Goal: Task Accomplishment & Management: Contribute content

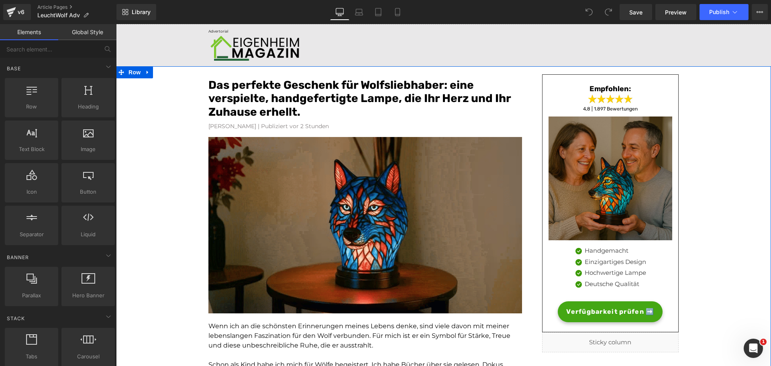
scroll to position [19, 0]
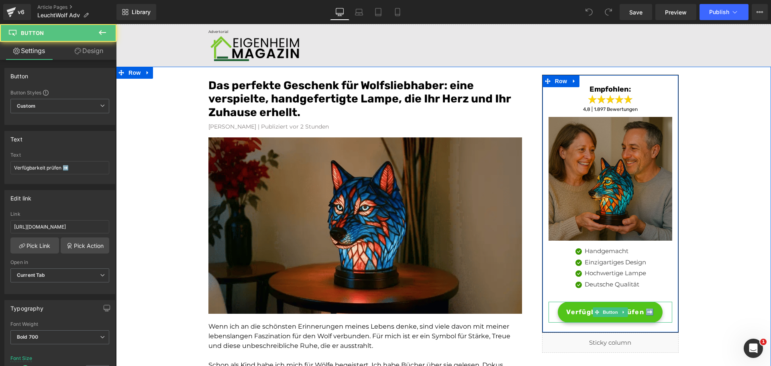
click at [576, 320] on link "Verfügbarkeit prüfen ➡️" at bounding box center [610, 311] width 105 height 21
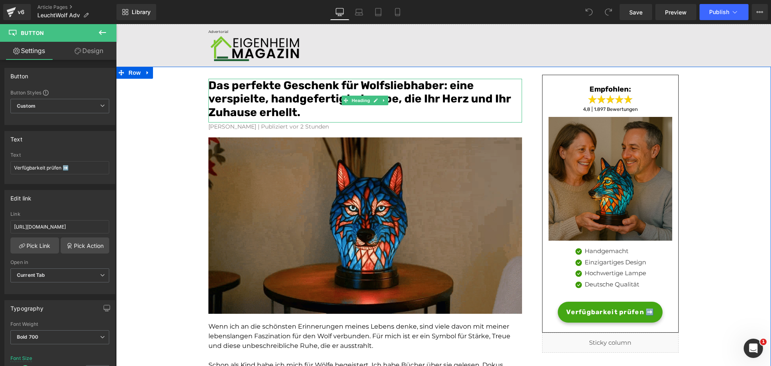
click at [393, 85] on font "Das perfekte Geschenk für Wolfs­liebhaber: eine verspielte, handgefertigte Lamp…" at bounding box center [359, 99] width 302 height 40
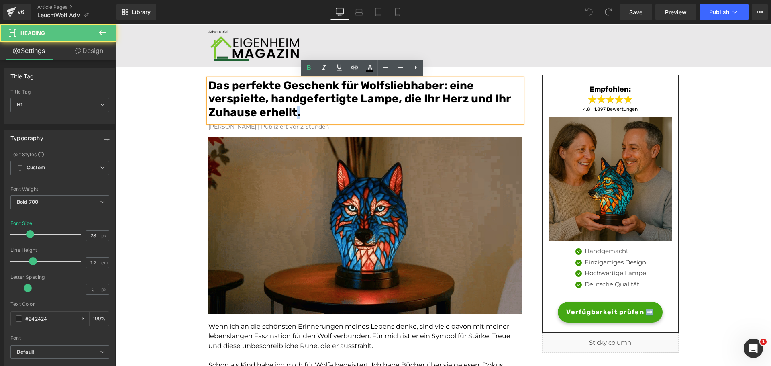
click at [293, 110] on h1 "Das perfekte Geschenk für Wolfs­liebhaber: eine verspielte, handgefertigte Lamp…" at bounding box center [365, 99] width 314 height 41
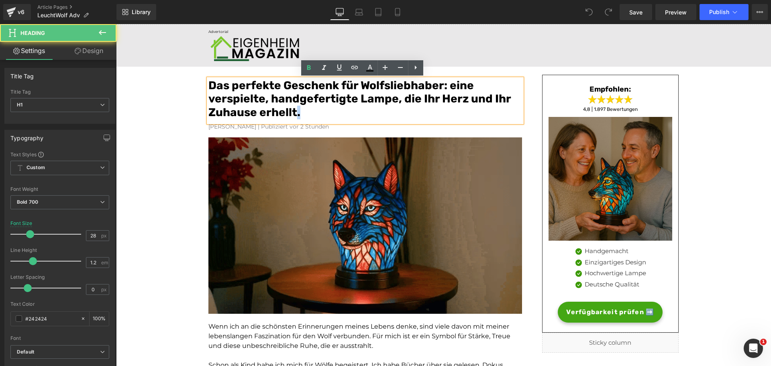
click at [305, 110] on h1 "Das perfekte Geschenk für Wolfs­liebhaber: eine verspielte, handgefertigte Lamp…" at bounding box center [365, 99] width 314 height 41
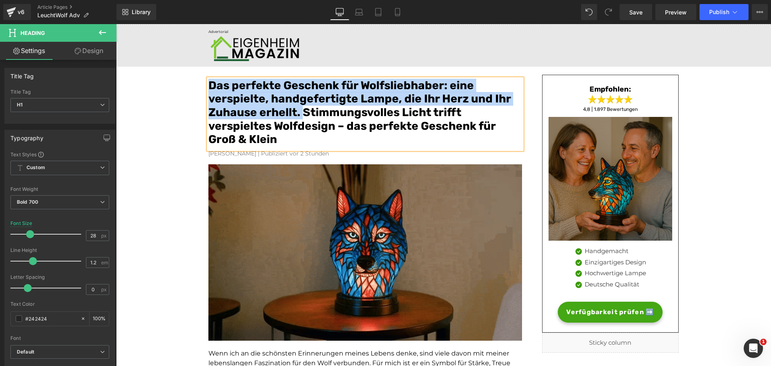
drag, startPoint x: 300, startPoint y: 112, endPoint x: 208, endPoint y: 86, distance: 96.2
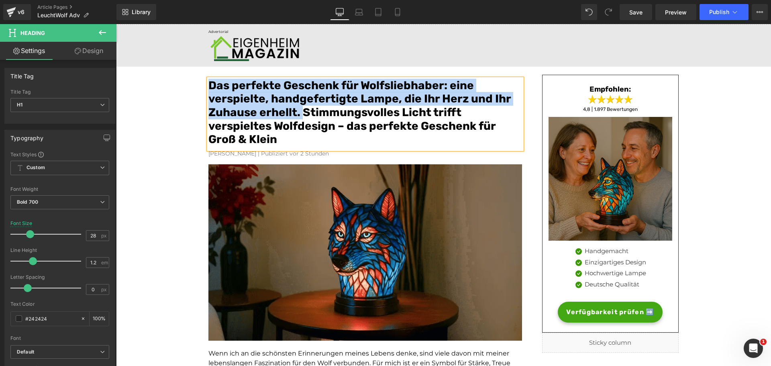
click at [208, 86] on font "Das perfekte Geschenk für Wolfs­liebhaber: eine verspielte, handgefertigte Lamp…" at bounding box center [359, 112] width 302 height 67
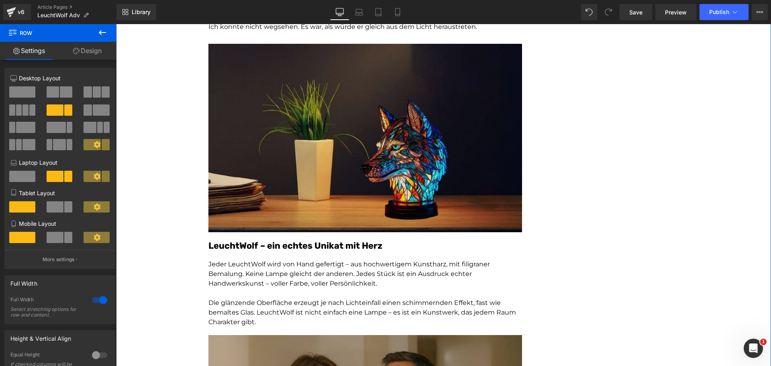
scroll to position [1084, 0]
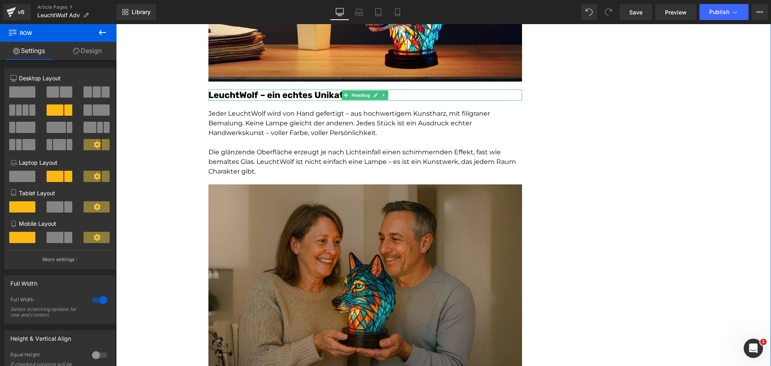
click at [309, 98] on font "LeuchtWolf – ein echtes Unikat mit Herz" at bounding box center [295, 95] width 174 height 11
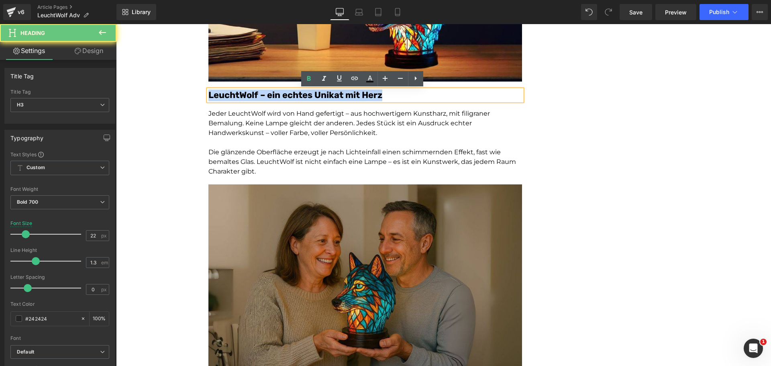
click at [309, 98] on font "LeuchtWolf – ein echtes Unikat mit Herz" at bounding box center [295, 95] width 174 height 11
click at [379, 98] on font "LeuchtWolf – ein echtes Unikat mit Herz" at bounding box center [295, 95] width 174 height 11
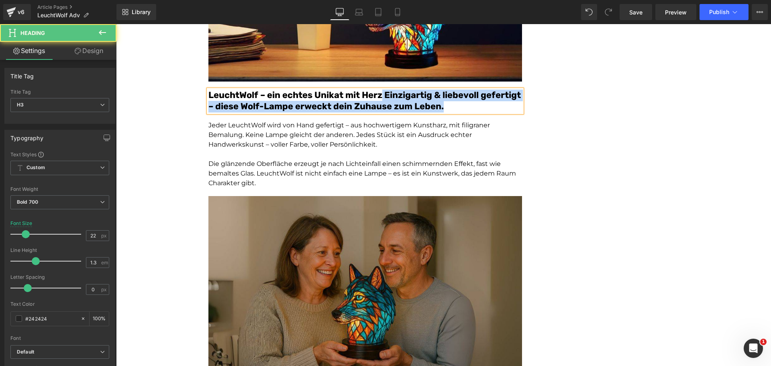
drag, startPoint x: 381, startPoint y: 96, endPoint x: 205, endPoint y: 97, distance: 175.8
click at [208, 97] on div "LeuchtWolf – ein echtes Unikat mit Herz Einzigartig & liebevoll gefertigt – die…" at bounding box center [365, 101] width 314 height 23
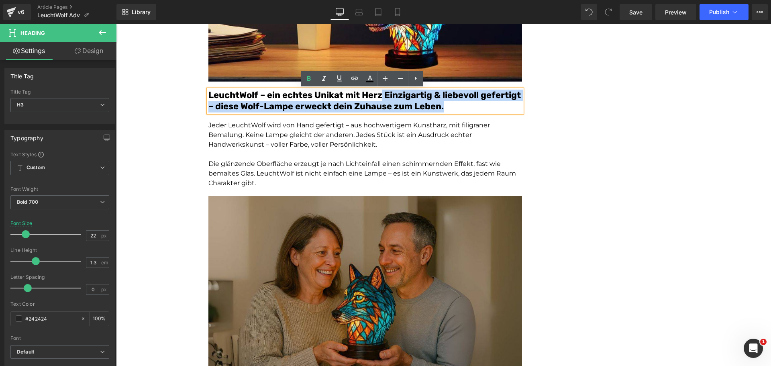
click at [356, 112] on font "LeuchtWolf – ein echtes Unikat mit Herz Einzigartig & liebevoll gefertigt – die…" at bounding box center [364, 101] width 312 height 22
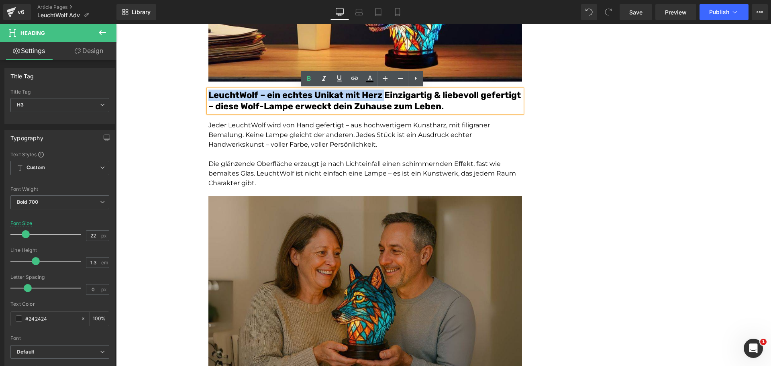
drag, startPoint x: 383, startPoint y: 94, endPoint x: 201, endPoint y: 93, distance: 181.9
click at [201, 93] on div "Stimmungsvolles Licht trifft verspieltes Wolfdesign – das perfekte Geschenk für…" at bounding box center [443, 332] width 655 height 2661
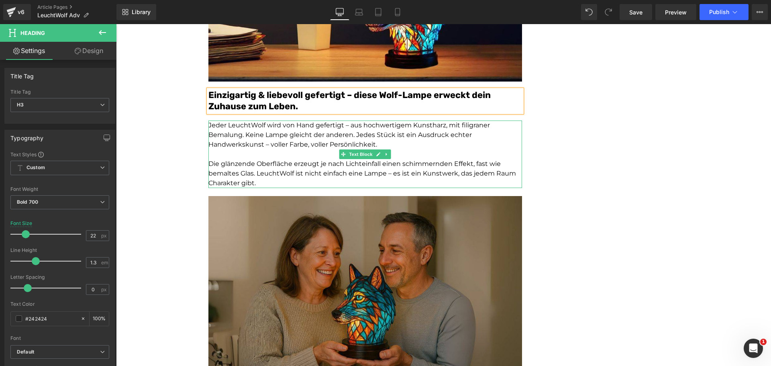
click at [332, 138] on p "Jeder LeuchtWolf wird von Hand gefertigt – aus hochwertigem Kunstharz, mit fili…" at bounding box center [365, 134] width 314 height 29
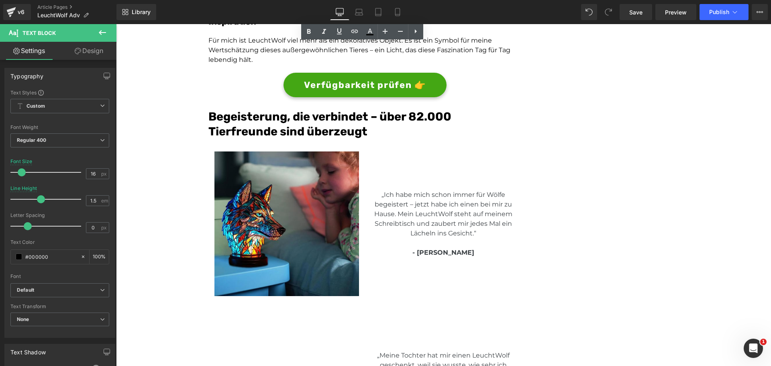
scroll to position [1766, 0]
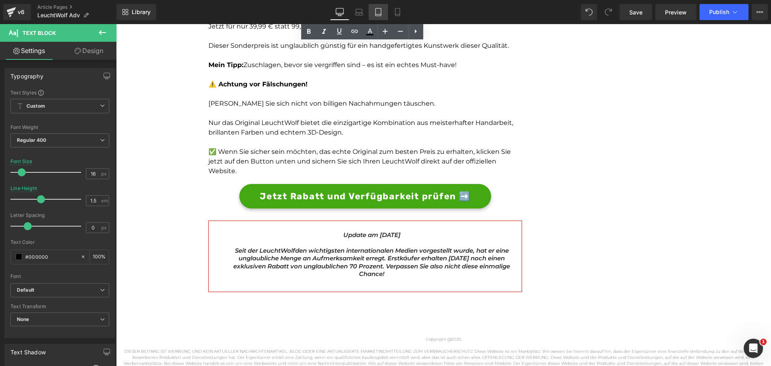
click at [369, 13] on link "Tablet" at bounding box center [378, 12] width 19 height 16
type input "100"
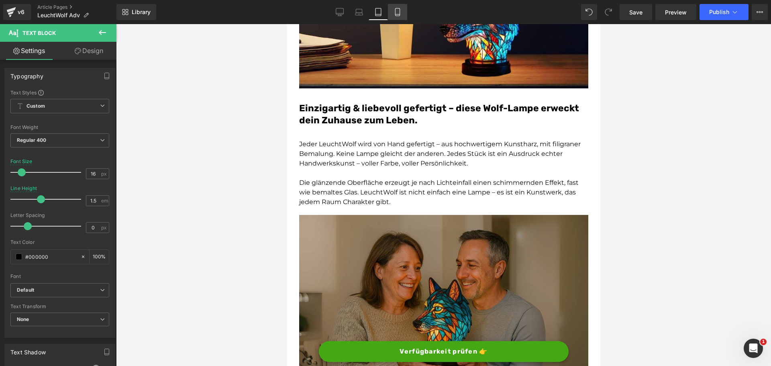
click at [391, 13] on link "Mobile" at bounding box center [397, 12] width 19 height 16
type input "15"
type input "1.8"
type input "100"
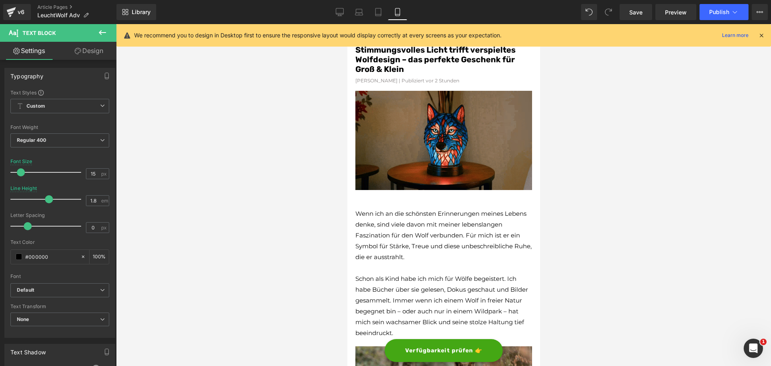
scroll to position [0, 0]
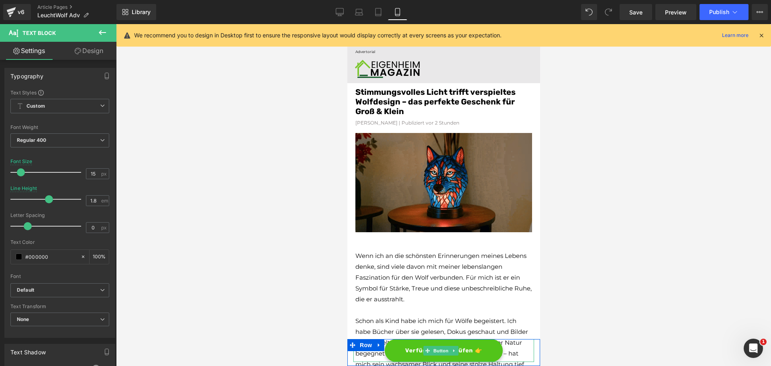
click at [457, 344] on link "Verfügbarkeit prüfen 👉" at bounding box center [443, 350] width 118 height 23
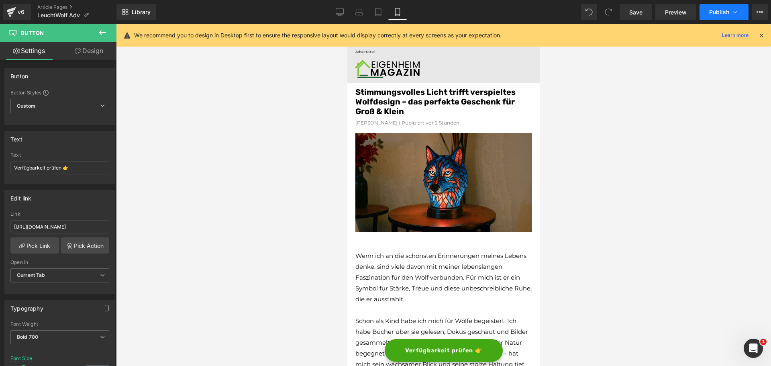
click at [719, 10] on span "Publish" at bounding box center [719, 12] width 20 height 6
click at [589, 164] on div at bounding box center [443, 195] width 655 height 342
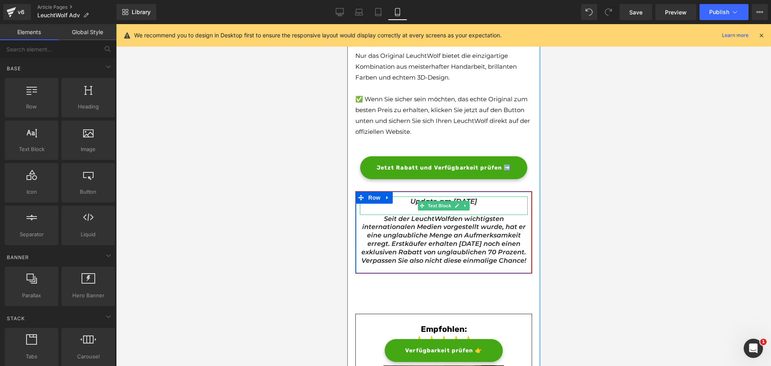
scroll to position [2569, 0]
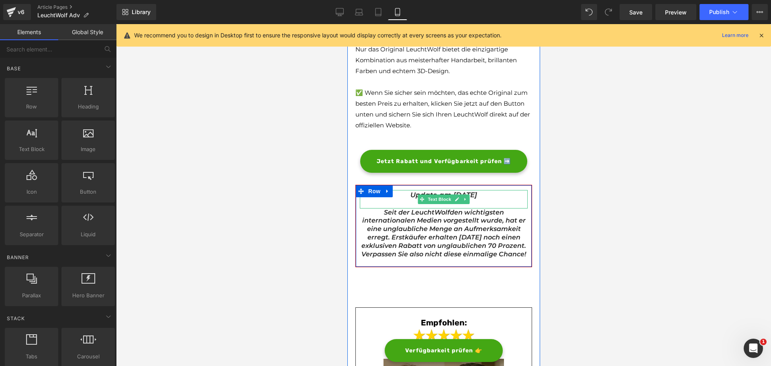
click at [439, 193] on icon "Update am [DATE]" at bounding box center [443, 195] width 67 height 8
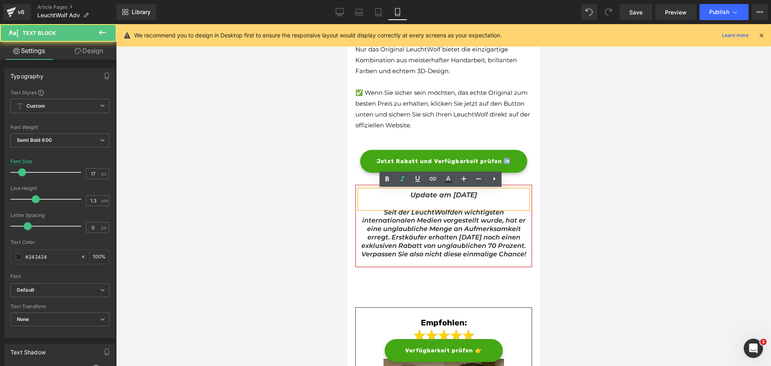
click at [440, 193] on icon "Update am [DATE]" at bounding box center [443, 195] width 67 height 8
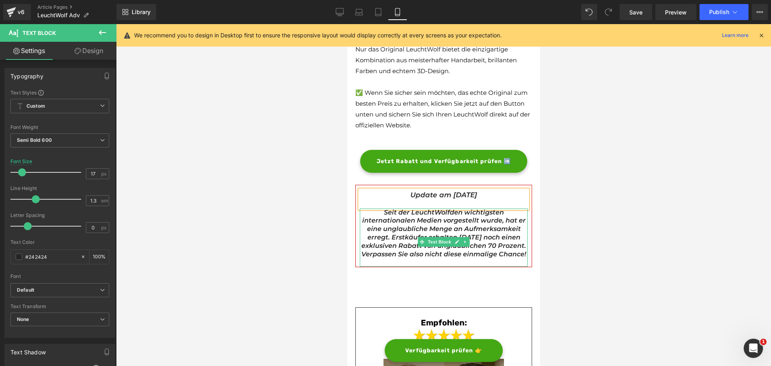
click at [464, 242] on icon at bounding box center [464, 241] width 1 height 3
click at [494, 240] on span "den wichtigsten internationalen Medien vorgestellt wurde, hat er eine unglaubli…" at bounding box center [443, 232] width 165 height 49
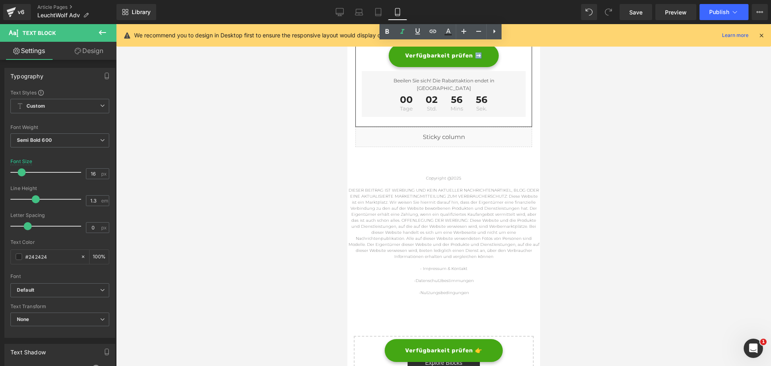
scroll to position [3051, 0]
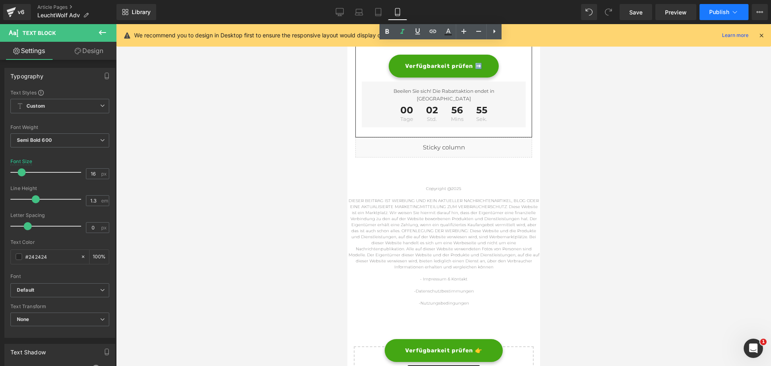
click at [718, 12] on span "Publish" at bounding box center [719, 12] width 20 height 6
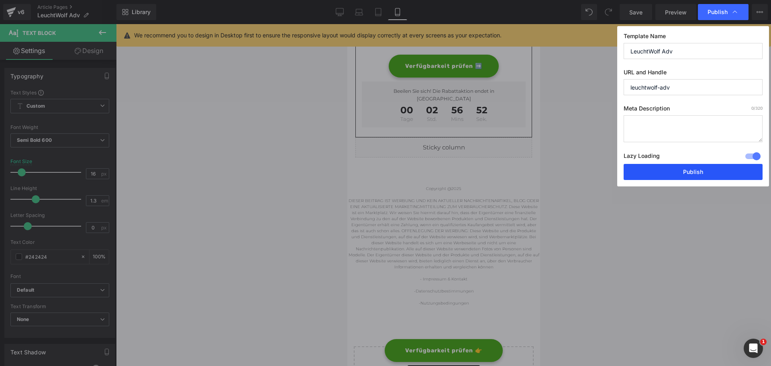
click at [679, 171] on button "Publish" at bounding box center [692, 172] width 139 height 16
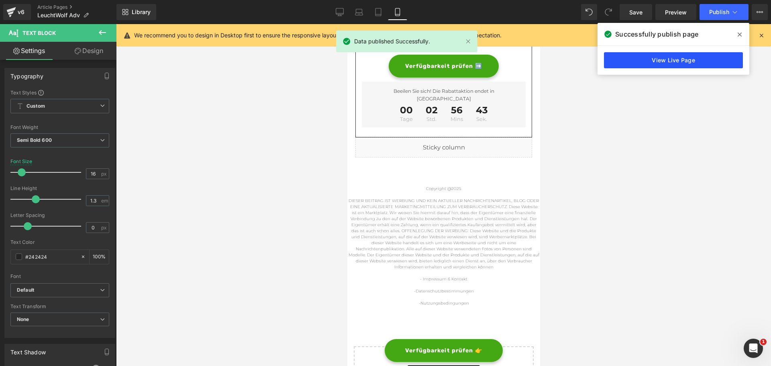
click at [656, 59] on link "View Live Page" at bounding box center [673, 60] width 139 height 16
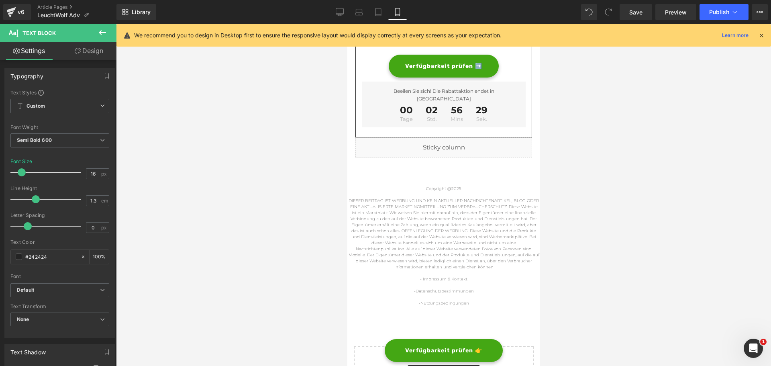
click at [676, 144] on div at bounding box center [443, 195] width 655 height 342
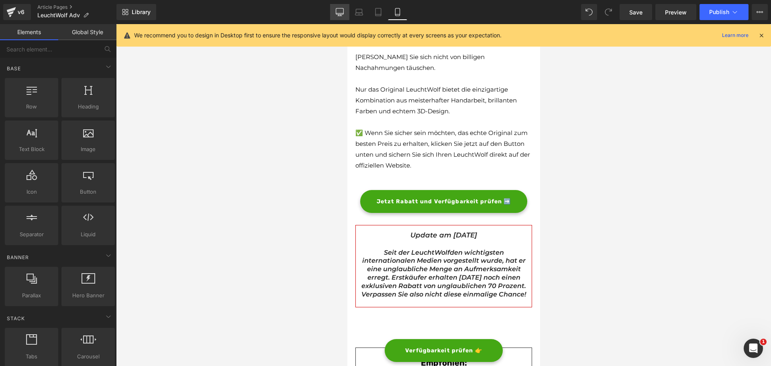
click at [336, 7] on link "Desktop" at bounding box center [339, 12] width 19 height 16
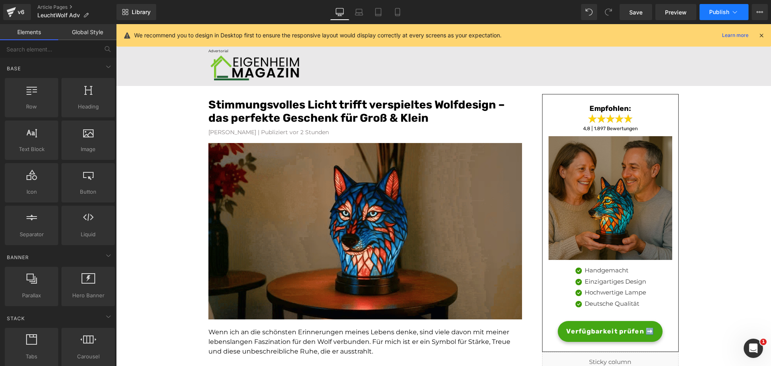
click at [736, 7] on button "Publish" at bounding box center [723, 12] width 49 height 16
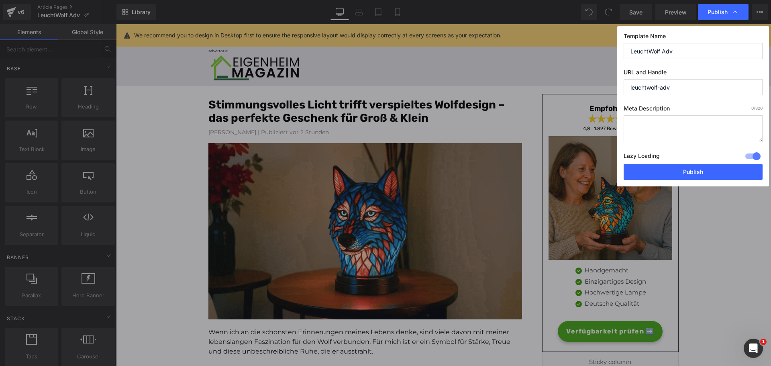
click at [753, 156] on div at bounding box center [752, 156] width 19 height 13
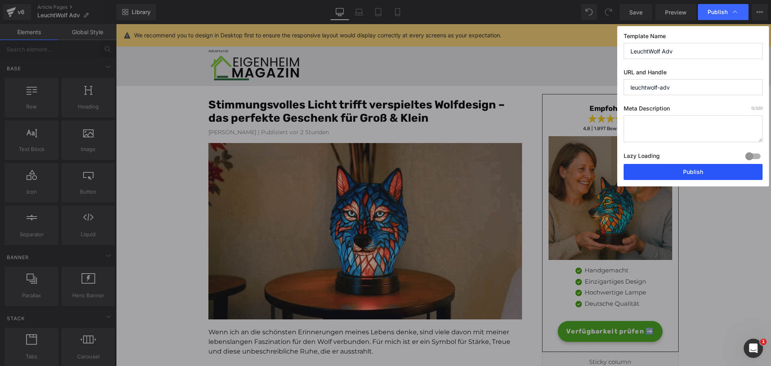
click at [715, 167] on button "Publish" at bounding box center [692, 172] width 139 height 16
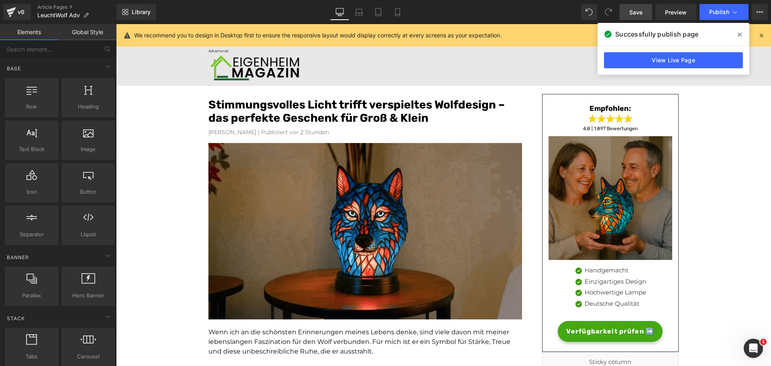
click at [635, 11] on span "Save" at bounding box center [635, 12] width 13 height 8
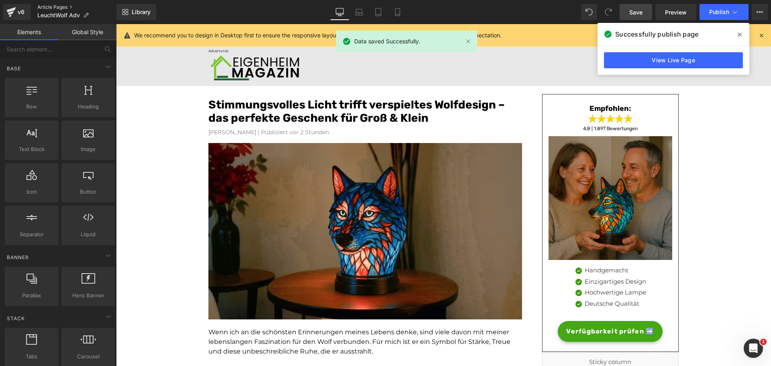
click at [59, 4] on link "Article Pages" at bounding box center [76, 7] width 79 height 6
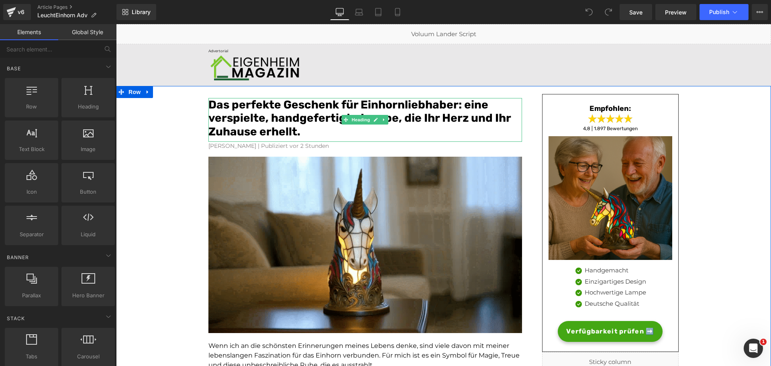
click at [324, 114] on font "Das perfekte Geschenk für Einhornliebhaber: eine verspielte, handgefertigte Lam…" at bounding box center [359, 118] width 302 height 40
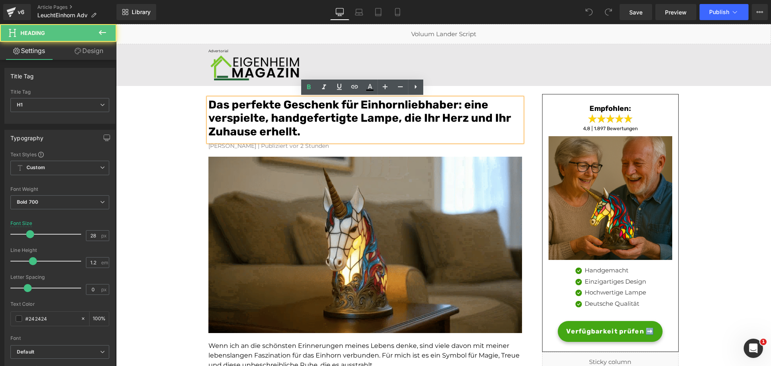
click at [304, 129] on h1 "Das perfekte Geschenk für Einhornliebhaber: eine verspielte, handgefertigte Lam…" at bounding box center [365, 118] width 314 height 41
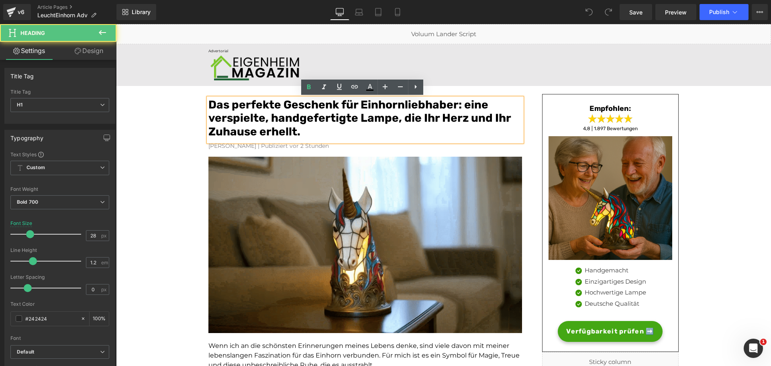
drag, startPoint x: 293, startPoint y: 131, endPoint x: 208, endPoint y: 107, distance: 88.1
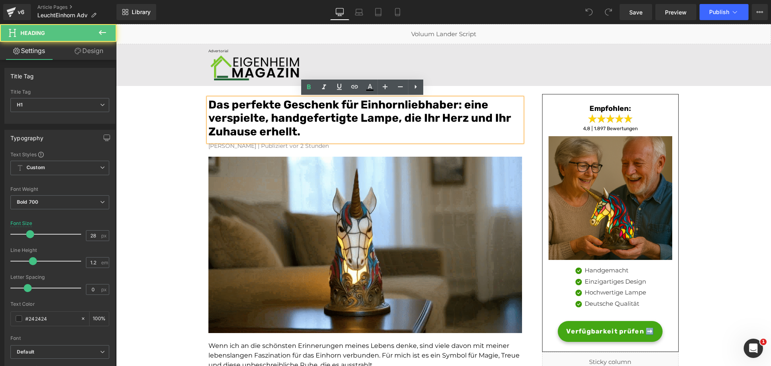
click at [208, 107] on div "Das perfekte Geschenk für Einhornliebhaber: eine verspielte, handgefertigte Lam…" at bounding box center [365, 120] width 314 height 44
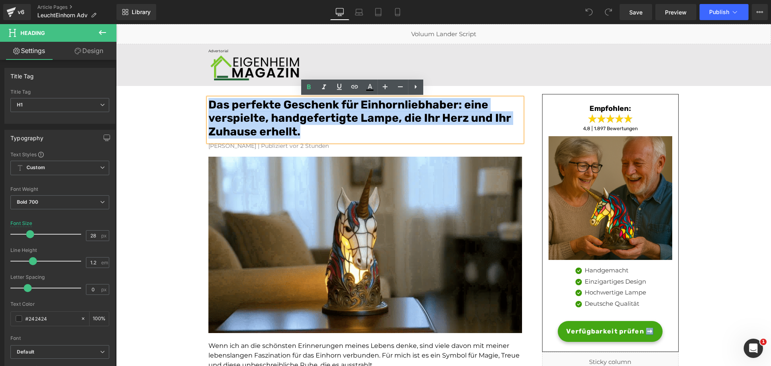
drag, startPoint x: 298, startPoint y: 129, endPoint x: 207, endPoint y: 100, distance: 95.3
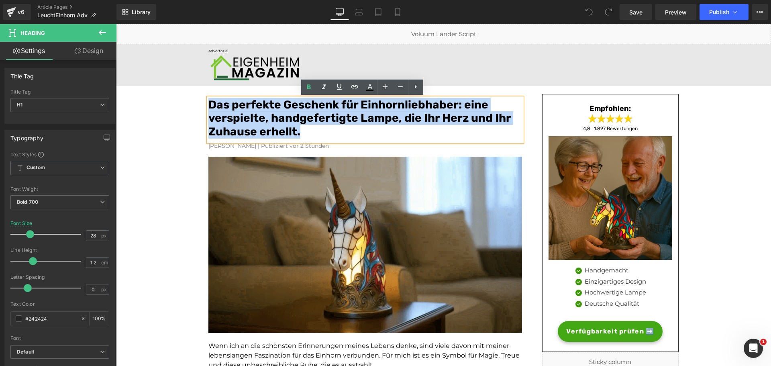
click at [208, 100] on h1 "Das perfekte Geschenk für Einhornliebhaber: eine verspielte, handgefertigte Lam…" at bounding box center [365, 118] width 314 height 41
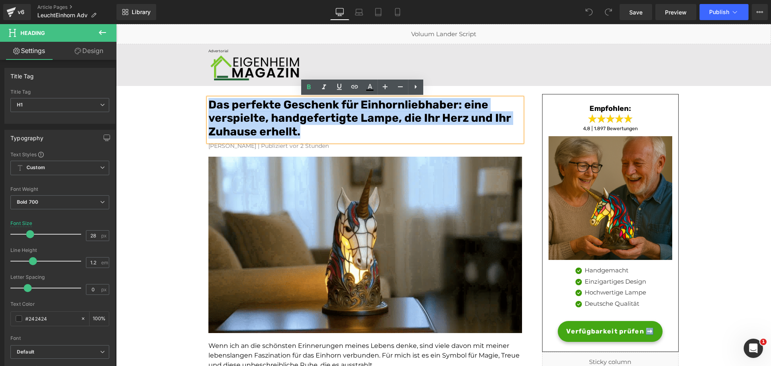
paste div
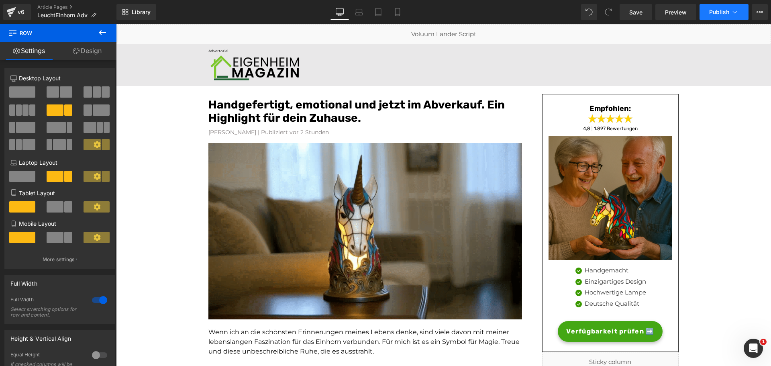
click at [714, 11] on span "Publish" at bounding box center [719, 12] width 20 height 6
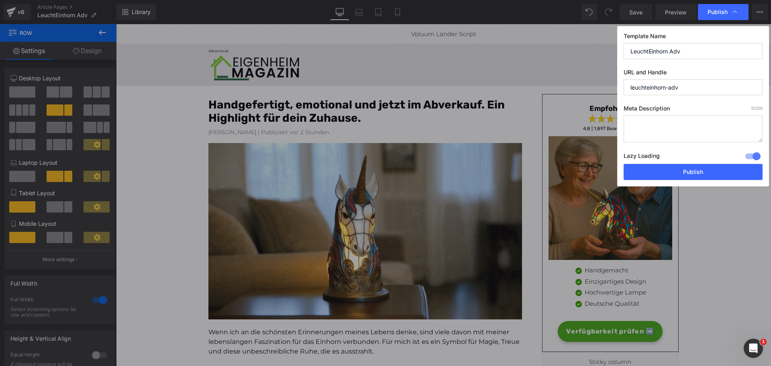
click at [748, 154] on div at bounding box center [752, 156] width 19 height 13
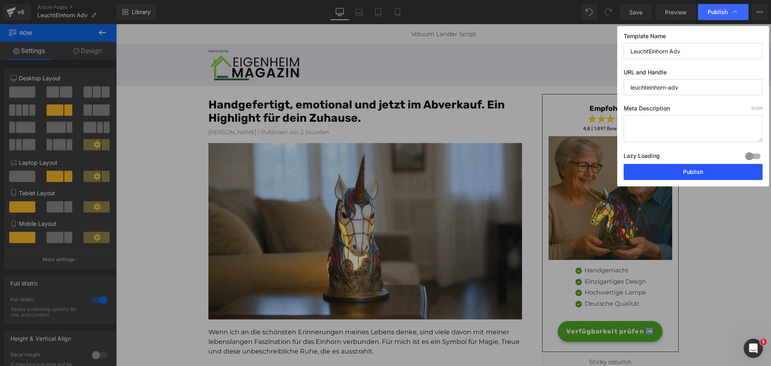
click at [674, 171] on button "Publish" at bounding box center [692, 172] width 139 height 16
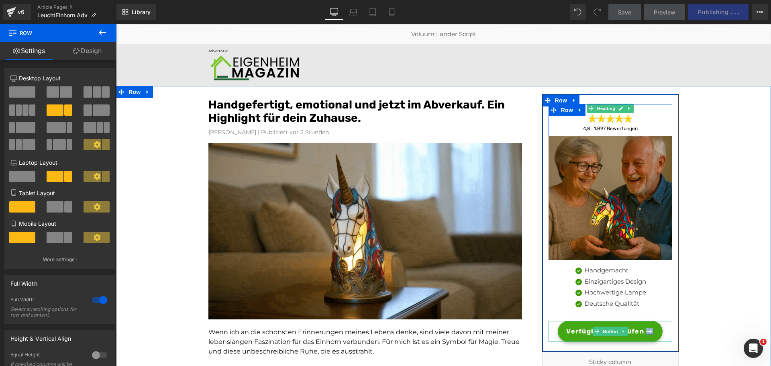
click at [662, 332] on div "Verfügbarkeit prüfen ➡️" at bounding box center [610, 331] width 124 height 21
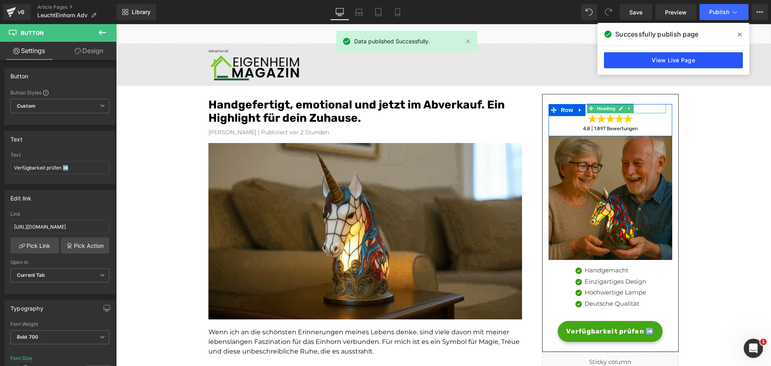
click at [653, 57] on link "View Live Page" at bounding box center [673, 60] width 139 height 16
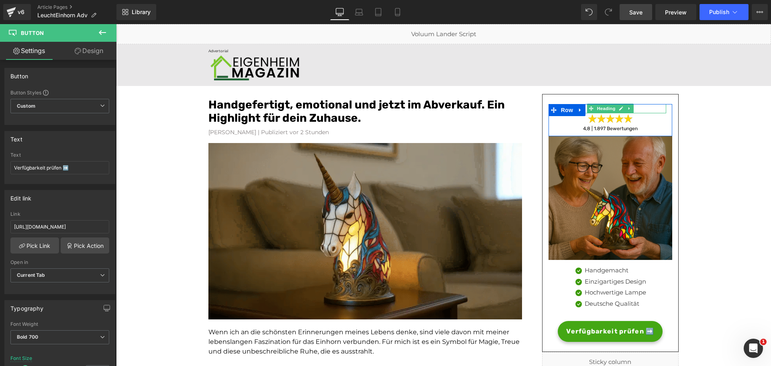
click at [631, 10] on span "Save" at bounding box center [635, 12] width 13 height 8
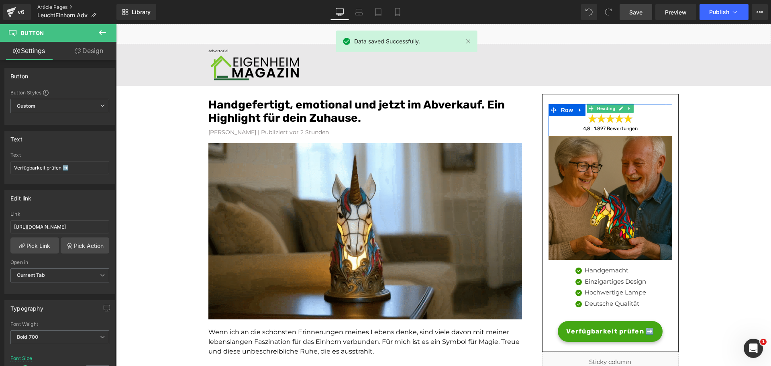
click at [62, 7] on link "Article Pages" at bounding box center [76, 7] width 79 height 6
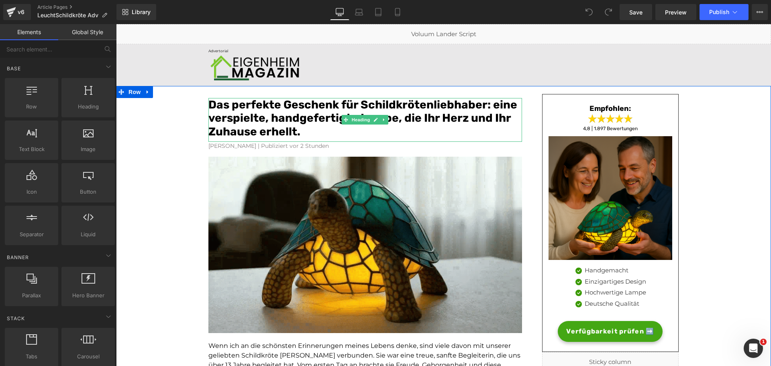
click at [287, 127] on font "Das perfekte Geschenk für Schildkrötenliebhaber: eine verspielte, handgefertigt…" at bounding box center [362, 118] width 309 height 40
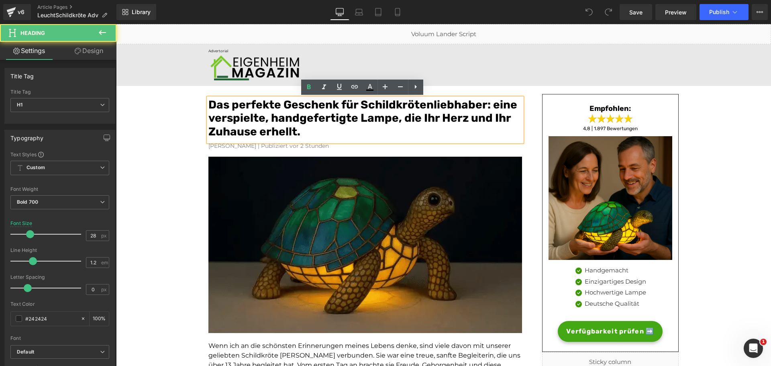
click at [307, 132] on h1 "Das perfekte Geschenk für Schildkrötenliebhaber: eine verspielte, handgefertigt…" at bounding box center [365, 118] width 314 height 41
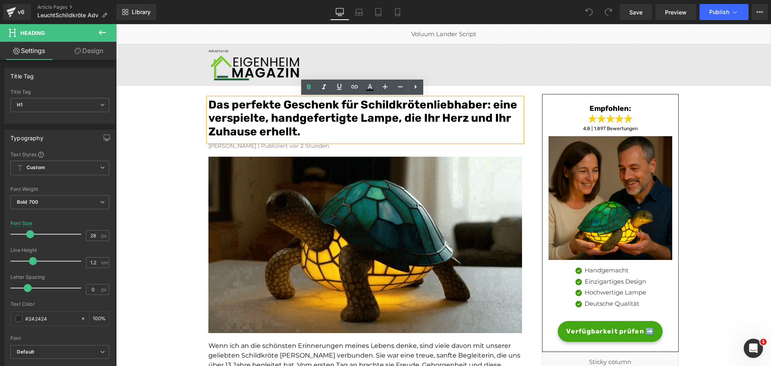
click at [307, 132] on h1 "Das perfekte Geschenk für Schildkrötenliebhaber: eine verspielte, handgefertigt…" at bounding box center [365, 118] width 314 height 41
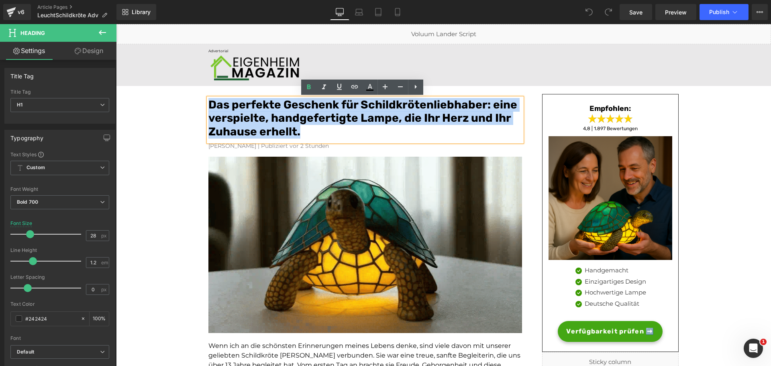
drag, startPoint x: 301, startPoint y: 130, endPoint x: 200, endPoint y: 104, distance: 104.9
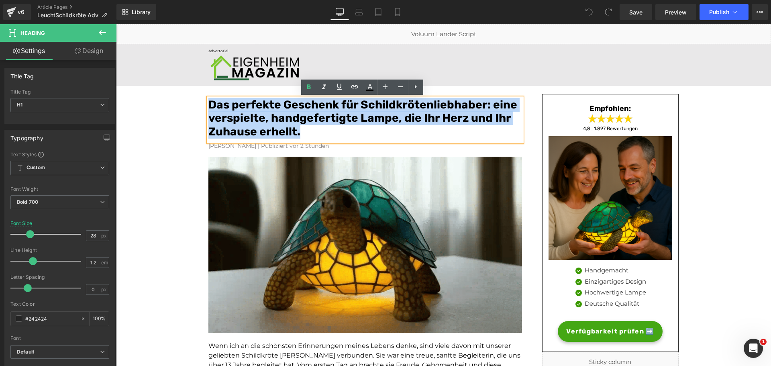
paste div
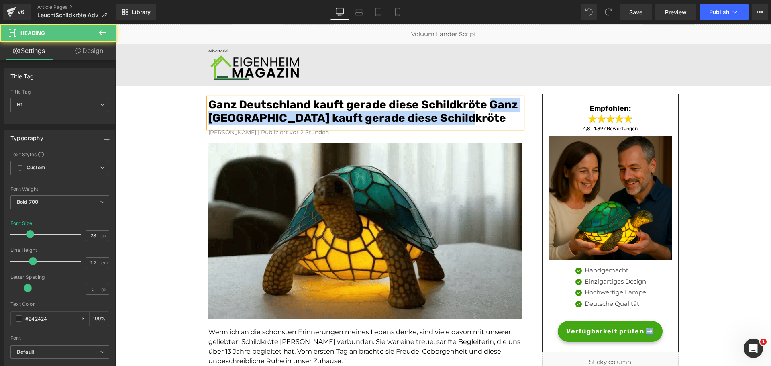
drag, startPoint x: 486, startPoint y: 104, endPoint x: 492, endPoint y: 118, distance: 15.3
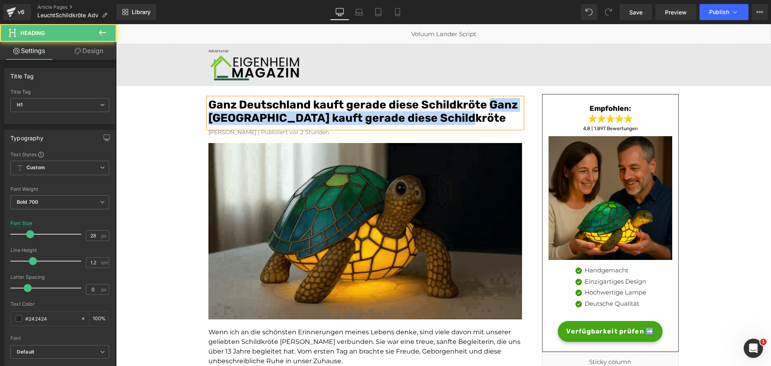
click at [492, 118] on h1 "Ganz Deutschland kauft gerade diese Schildkröte Ganz Deutschland kauft gerade d…" at bounding box center [365, 111] width 314 height 27
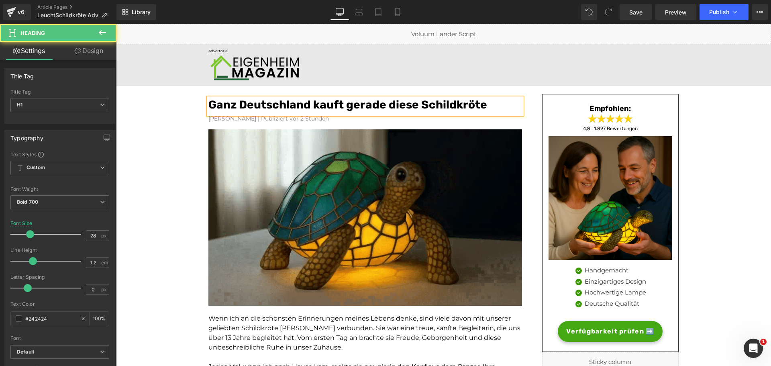
drag, startPoint x: 491, startPoint y: 104, endPoint x: 203, endPoint y: 106, distance: 287.8
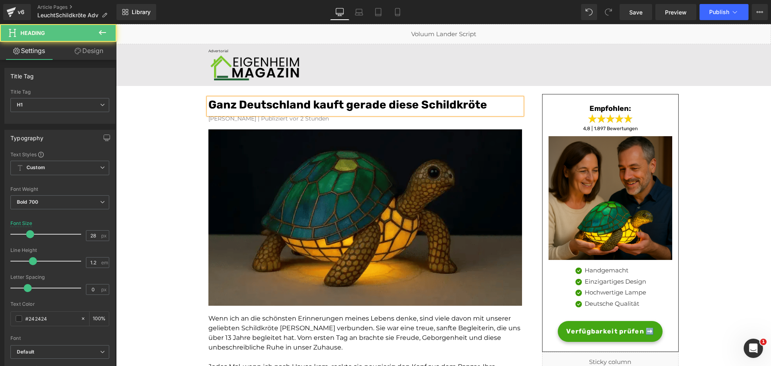
click at [208, 106] on div "Ganz Deutschland kauft gerade diese Schildkröte" at bounding box center [365, 106] width 314 height 17
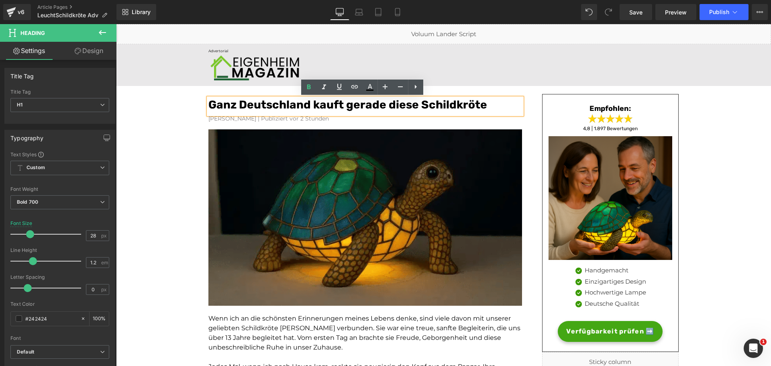
click at [220, 103] on font "Ganz Deutschland kauft gerade diese Schildkröte" at bounding box center [347, 104] width 279 height 13
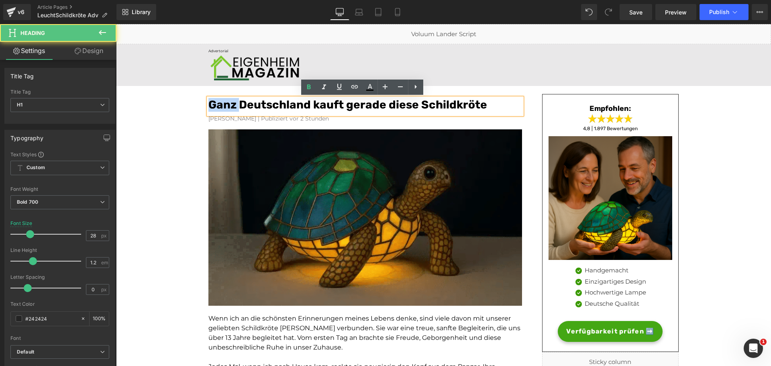
click at [220, 103] on font "Ganz Deutschland kauft gerade diese Schildkröte" at bounding box center [347, 104] width 279 height 13
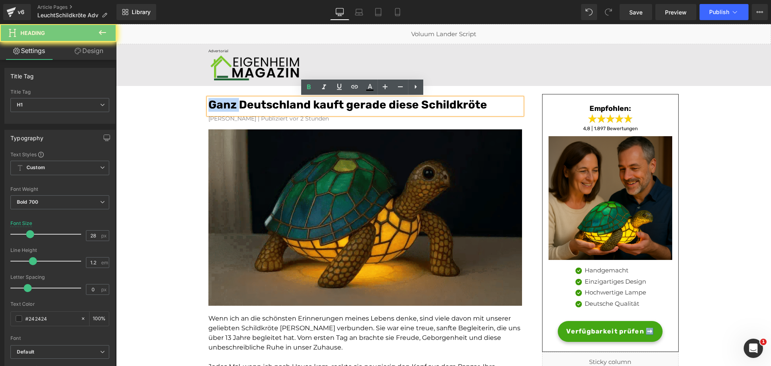
click at [220, 103] on font "Ganz Deutschland kauft gerade diese Schildkröte" at bounding box center [347, 104] width 279 height 13
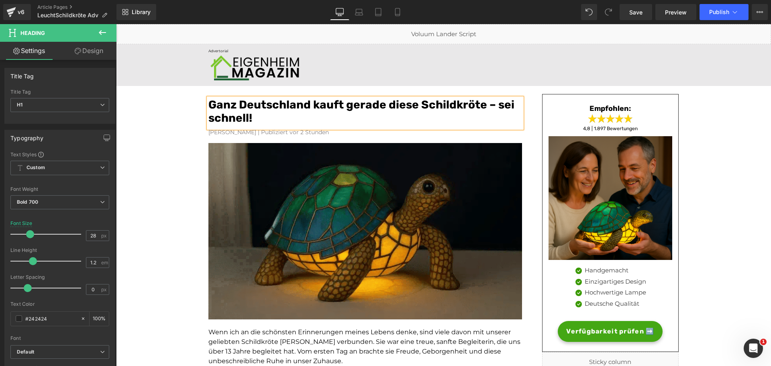
click at [397, 341] on span "Wenn ich an die schönsten Erinnerungen meines Lebens denke, sind viele davon mi…" at bounding box center [364, 346] width 312 height 37
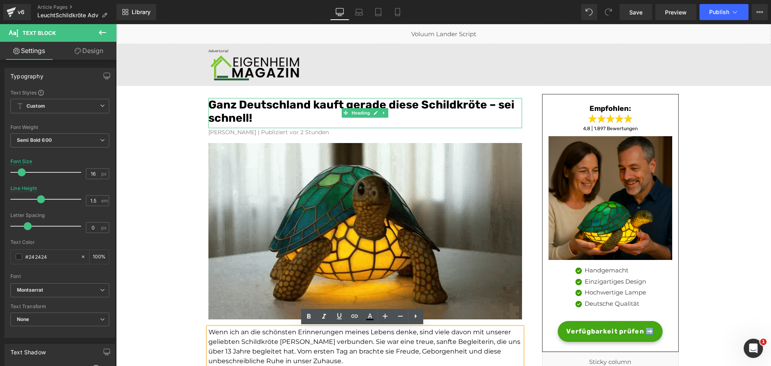
click at [276, 120] on h1 "Ganz Deutschland kauft gerade diese Schildkröte – sei schnell!" at bounding box center [365, 111] width 314 height 27
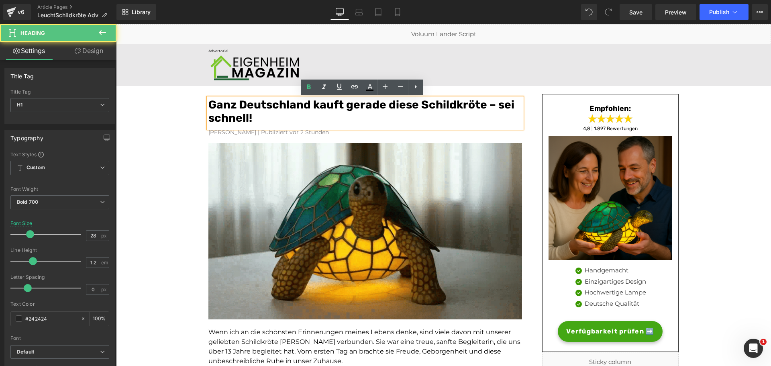
click at [276, 120] on h1 "Ganz Deutschland kauft gerade diese Schildkröte – sei schnell!" at bounding box center [365, 111] width 314 height 27
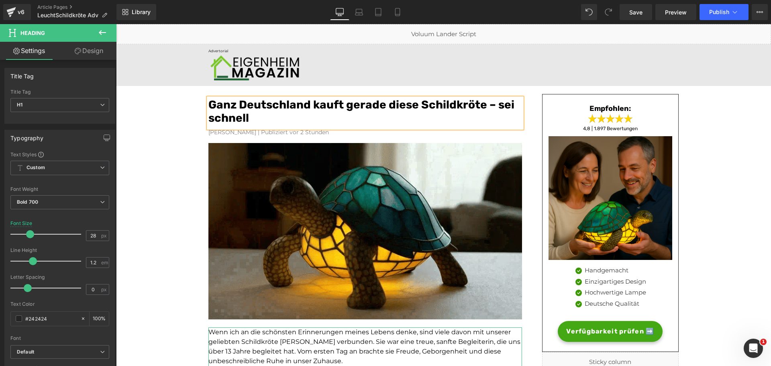
click at [349, 348] on span "Wenn ich an die schönsten Erinnerungen meines Lebens denke, sind viele davon mi…" at bounding box center [364, 346] width 312 height 37
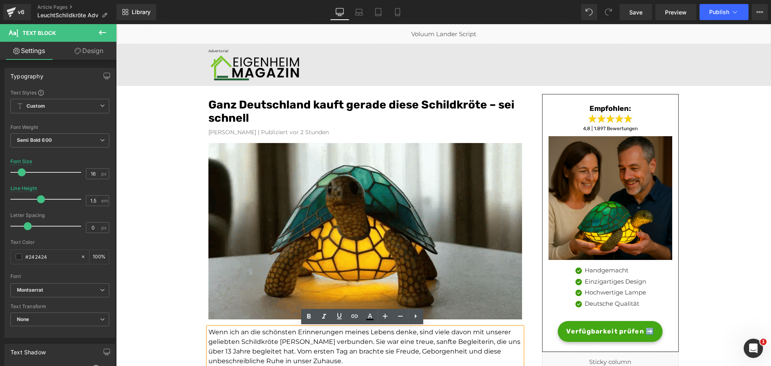
click at [312, 107] on font "Ganz Deutschland kauft gerade diese Schildkröte – sei schnell" at bounding box center [361, 111] width 306 height 27
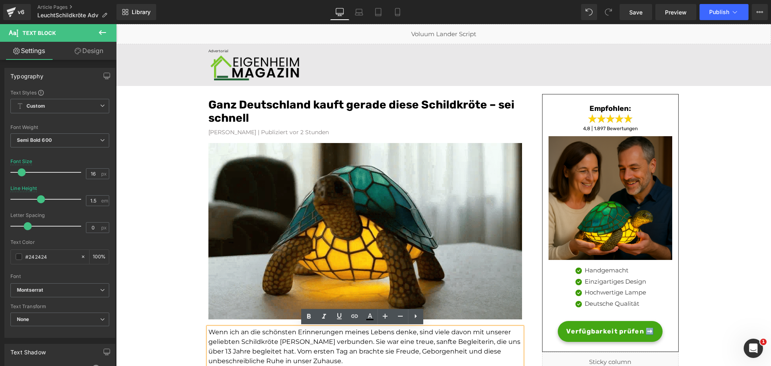
click at [312, 107] on font "Ganz Deutschland kauft gerade diese Schildkröte – sei schnell" at bounding box center [361, 111] width 306 height 27
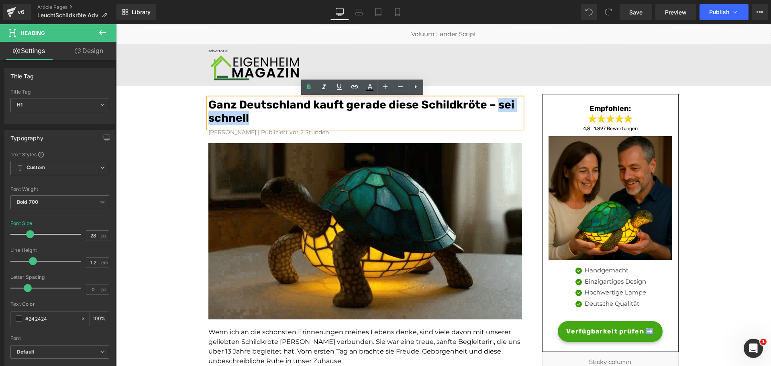
drag, startPoint x: 493, startPoint y: 104, endPoint x: 507, endPoint y: 113, distance: 16.9
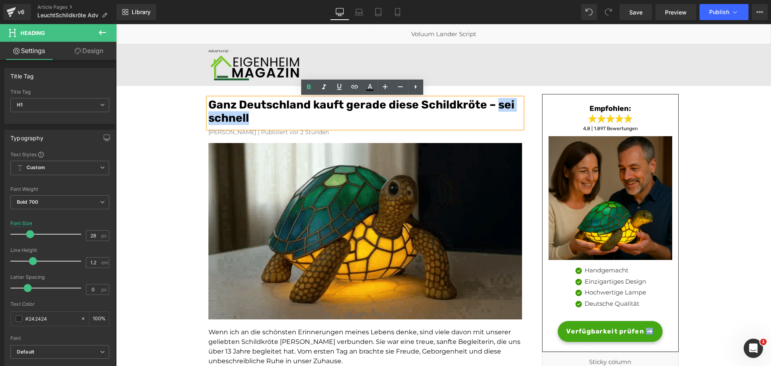
click at [507, 113] on h1 "Ganz Deutschland kauft gerade diese Schildkröte – sei schnell" at bounding box center [365, 111] width 314 height 27
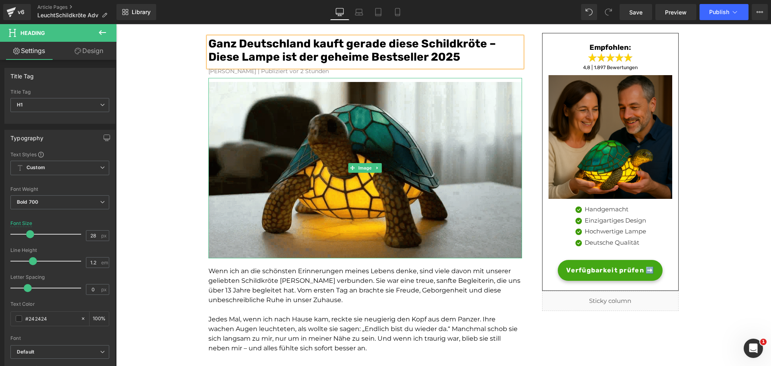
scroll to position [80, 0]
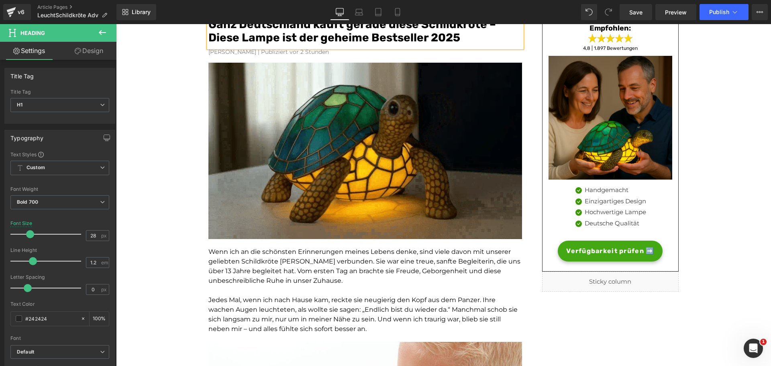
click at [367, 279] on p "Wenn ich an die schönsten Erinnerungen meines Lebens denke, sind viele davon mi…" at bounding box center [365, 266] width 314 height 39
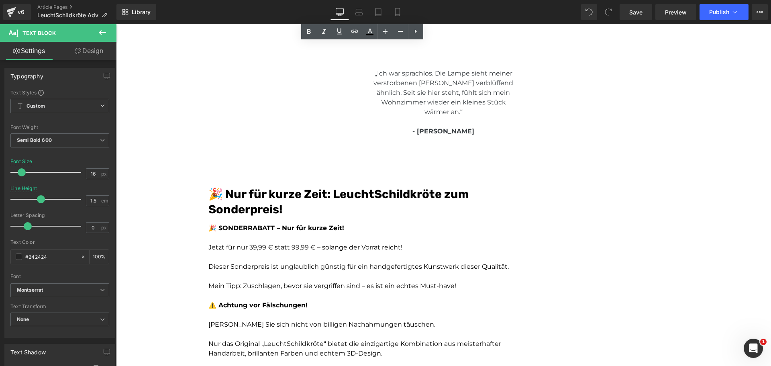
scroll to position [2122, 0]
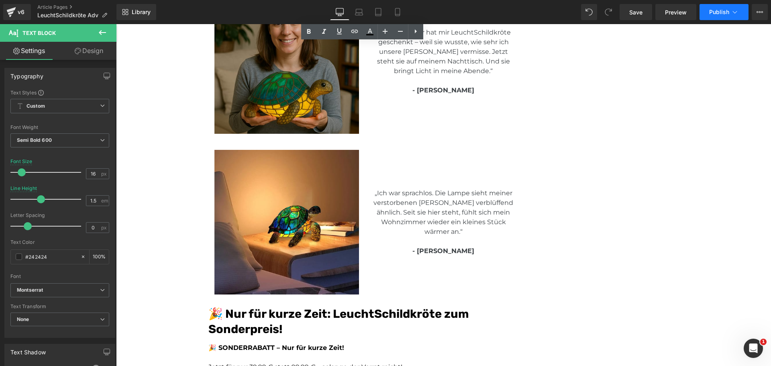
click at [713, 13] on span "Publish" at bounding box center [719, 12] width 20 height 6
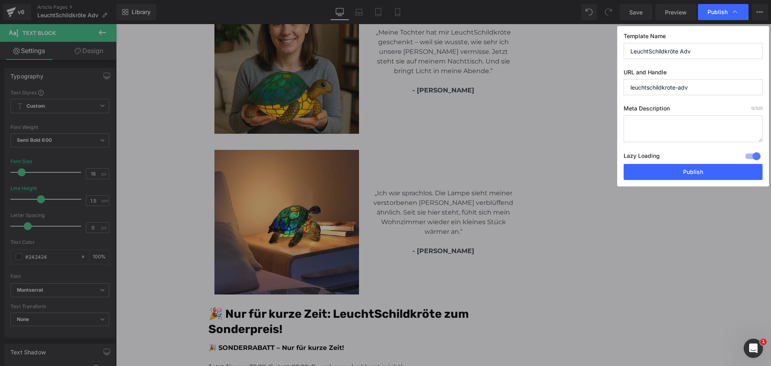
click at [750, 159] on div at bounding box center [752, 156] width 19 height 13
click at [715, 171] on button "Publish" at bounding box center [692, 172] width 139 height 16
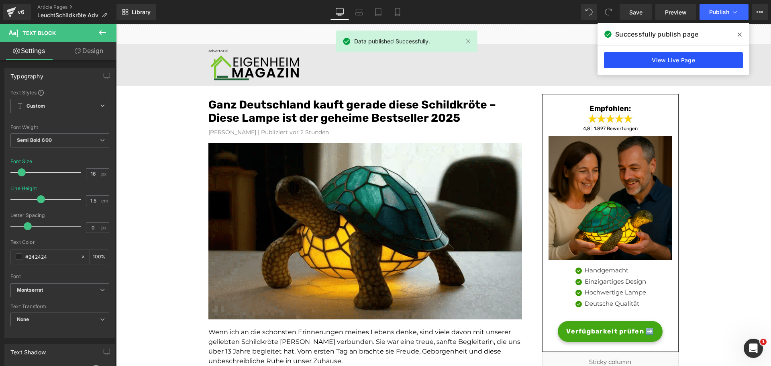
click at [660, 63] on link "View Live Page" at bounding box center [673, 60] width 139 height 16
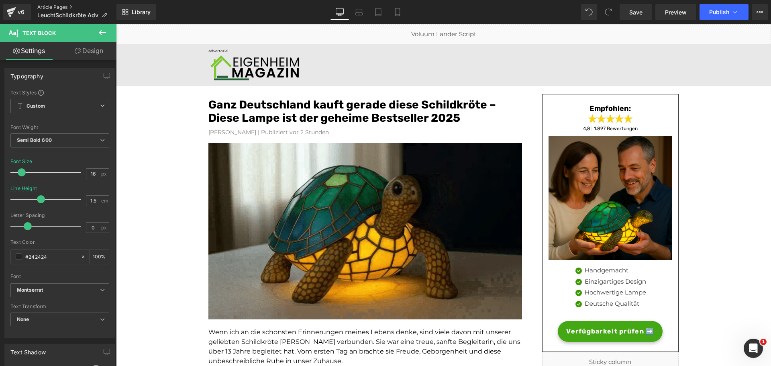
click at [59, 7] on link "Article Pages" at bounding box center [76, 7] width 79 height 6
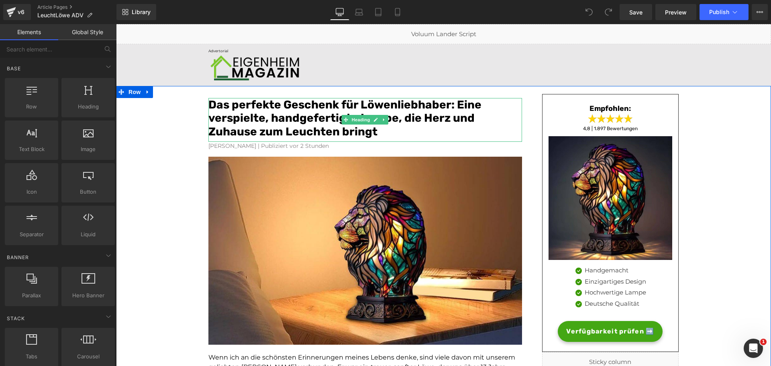
click at [337, 134] on span ": Eine verspielte, handgefertigte Lampe, die Herz und Zuhause zum Leuchten brin…" at bounding box center [344, 118] width 273 height 40
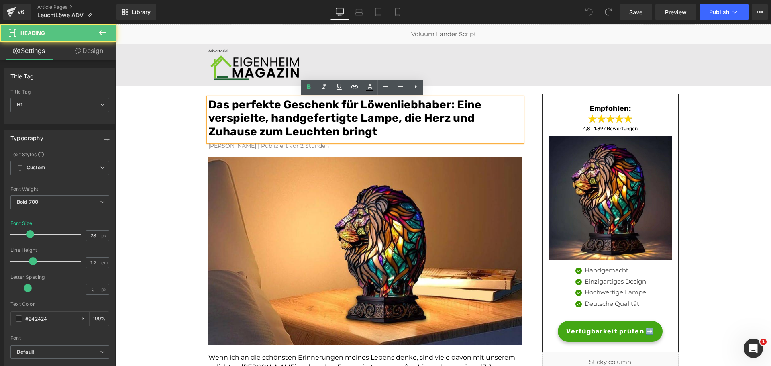
click at [334, 131] on span ": Eine verspielte, handgefertigte Lampe, die Herz und Zuhause zum Leuchten brin…" at bounding box center [344, 118] width 273 height 40
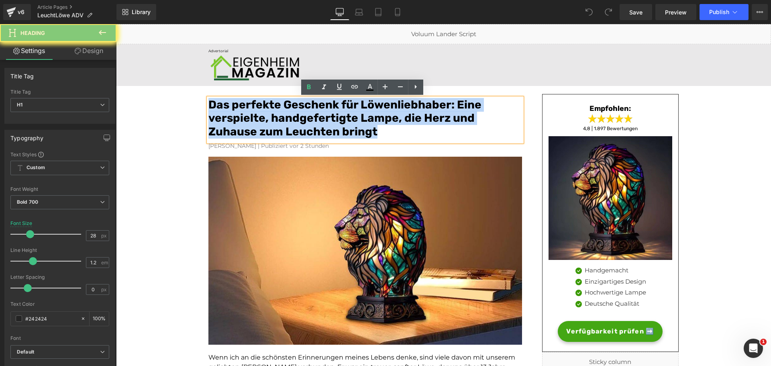
click at [334, 131] on span ": Eine verspielte, handgefertigte Lampe, die Herz und Zuhause zum Leuchten brin…" at bounding box center [344, 118] width 273 height 40
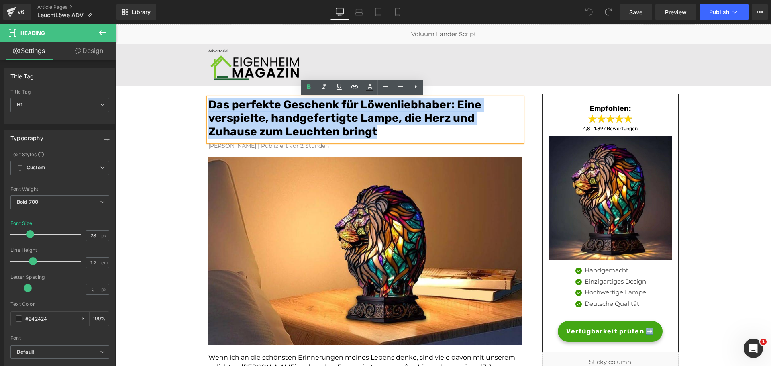
paste div
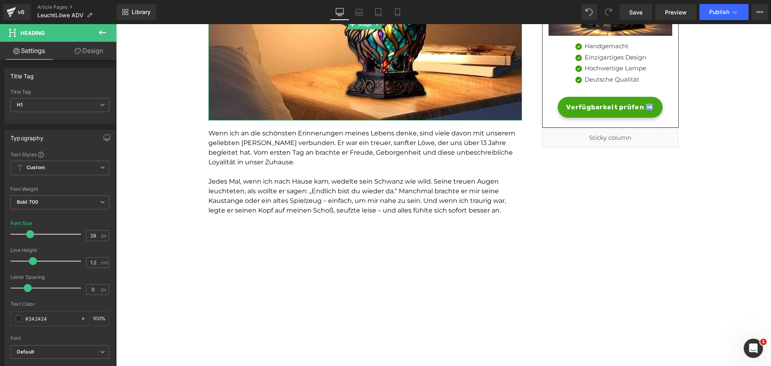
scroll to position [241, 0]
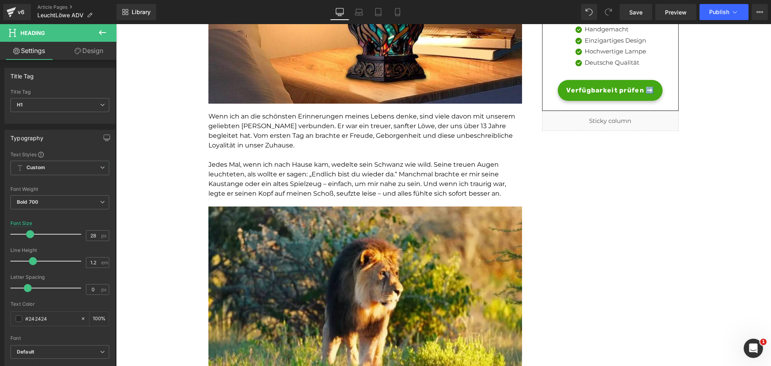
click at [368, 137] on span "Wenn ich an die schönsten Erinnerungen meines Lebens denke, sind viele davon mi…" at bounding box center [361, 130] width 307 height 37
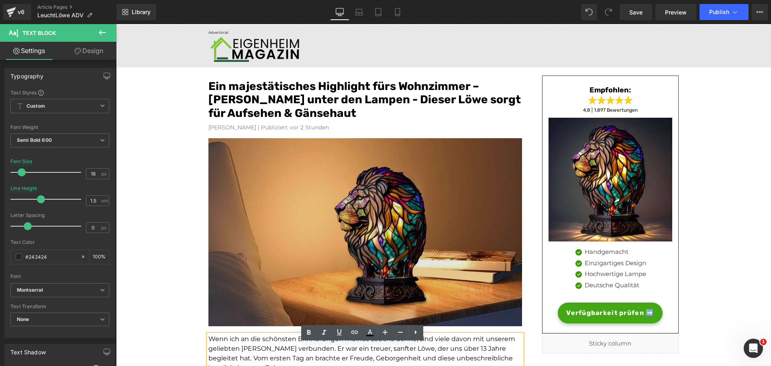
scroll to position [0, 0]
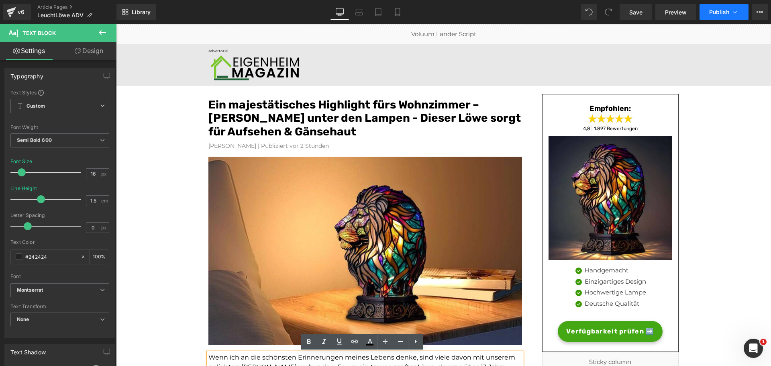
click at [714, 12] on span "Publish" at bounding box center [719, 12] width 20 height 6
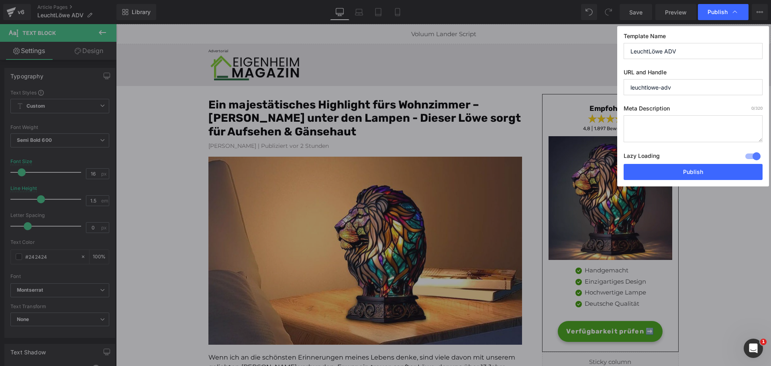
click at [752, 159] on div at bounding box center [752, 156] width 19 height 13
click at [736, 178] on button "Publish" at bounding box center [692, 172] width 139 height 16
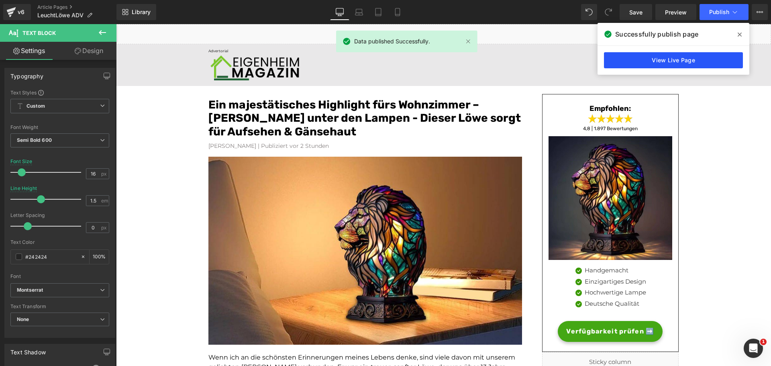
click at [646, 56] on link "View Live Page" at bounding box center [673, 60] width 139 height 16
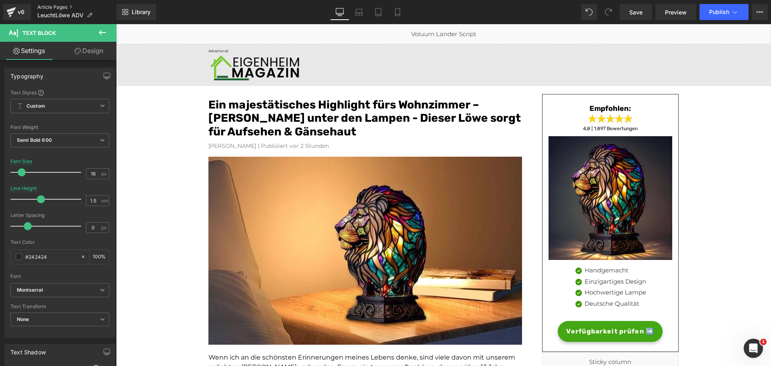
click at [58, 7] on link "Article Pages" at bounding box center [76, 7] width 79 height 6
